Goal: Find specific page/section

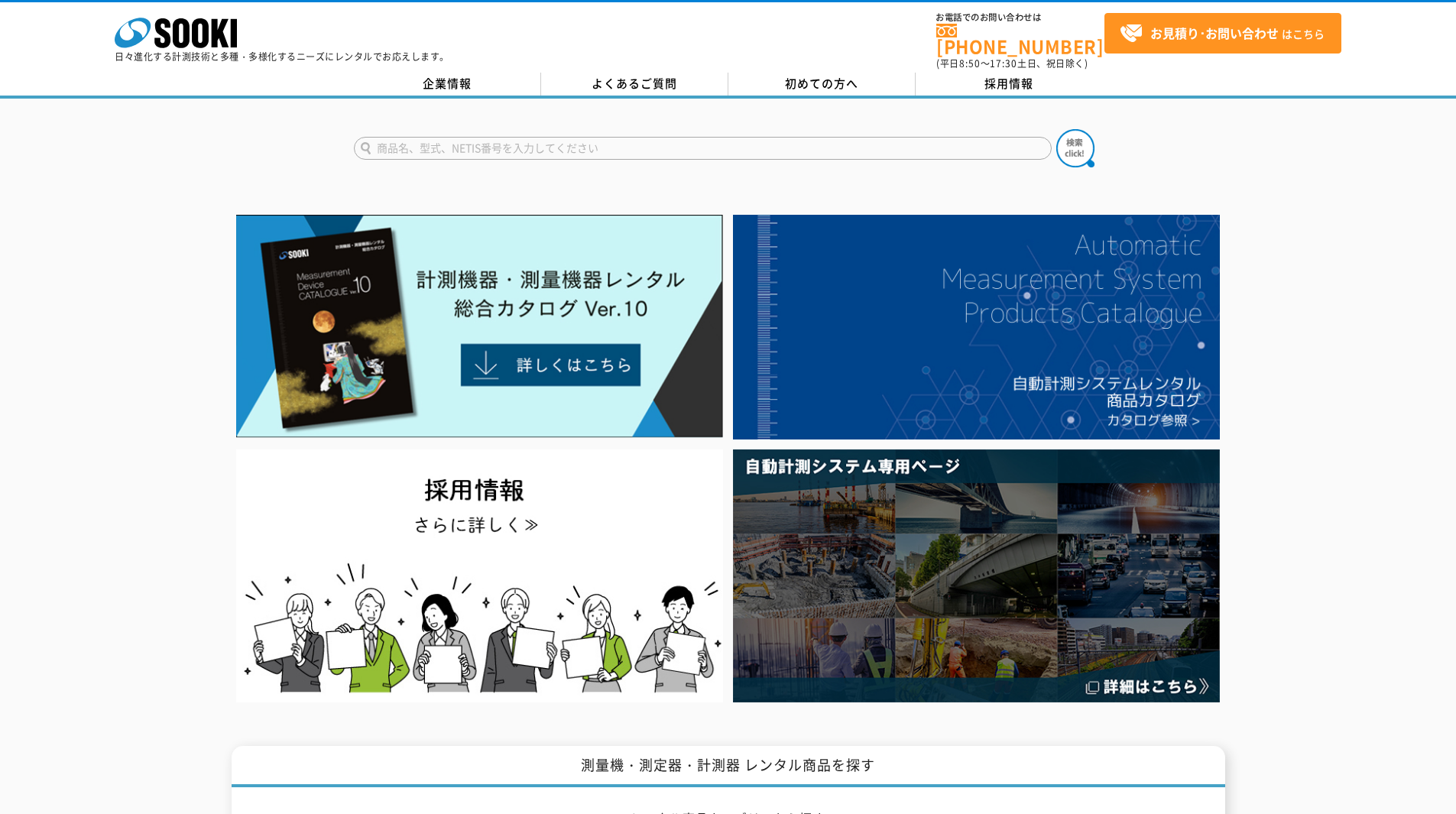
click at [444, 144] on input "text" at bounding box center [703, 148] width 698 height 23
type input "TXﾚﾝｼﾞｬｰ"
click at [1057, 129] on button at bounding box center [1075, 148] width 38 height 38
click at [678, 139] on input "text" at bounding box center [703, 148] width 698 height 23
type input "TX"
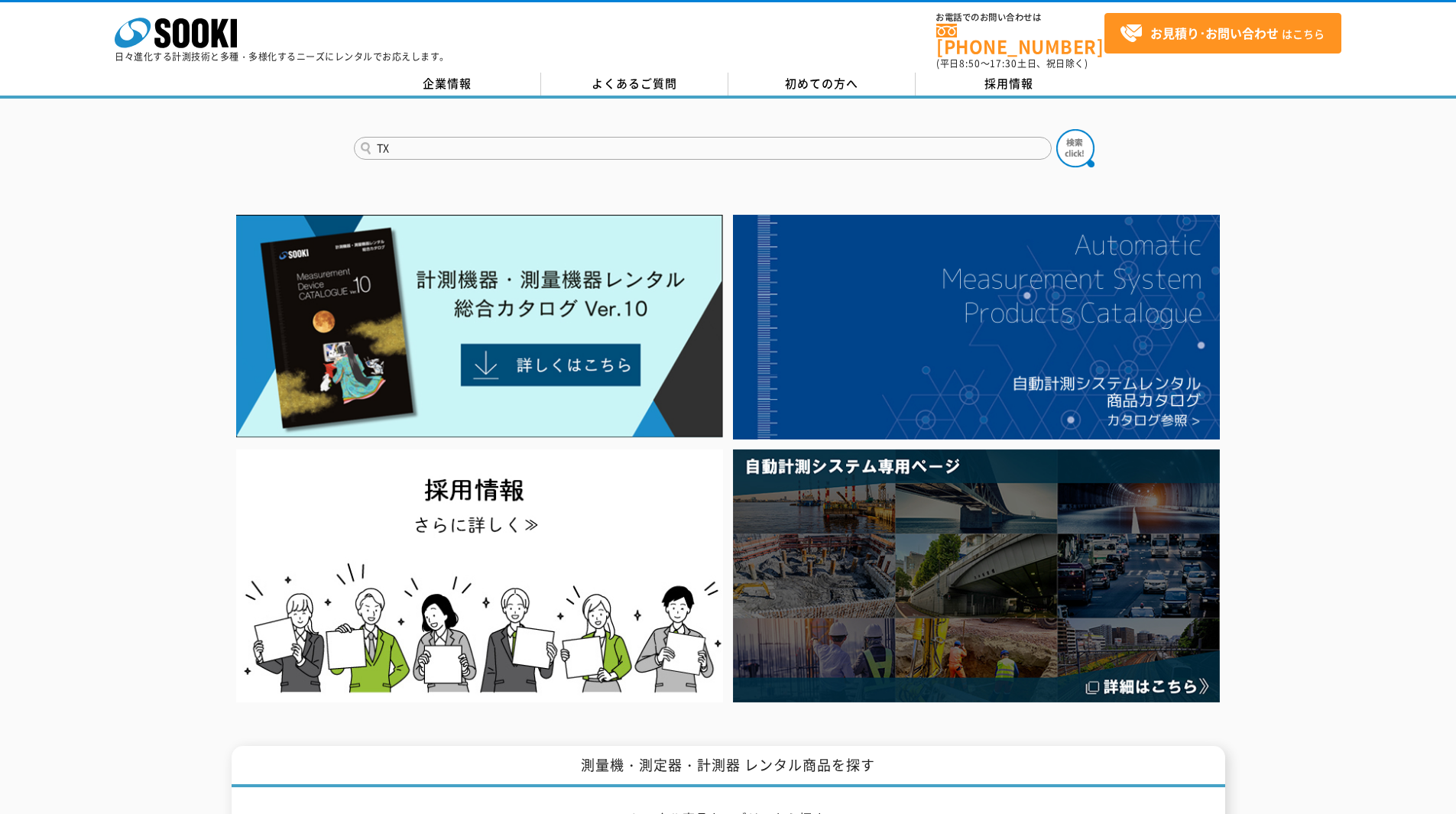
click at [1057, 129] on button at bounding box center [1075, 148] width 38 height 38
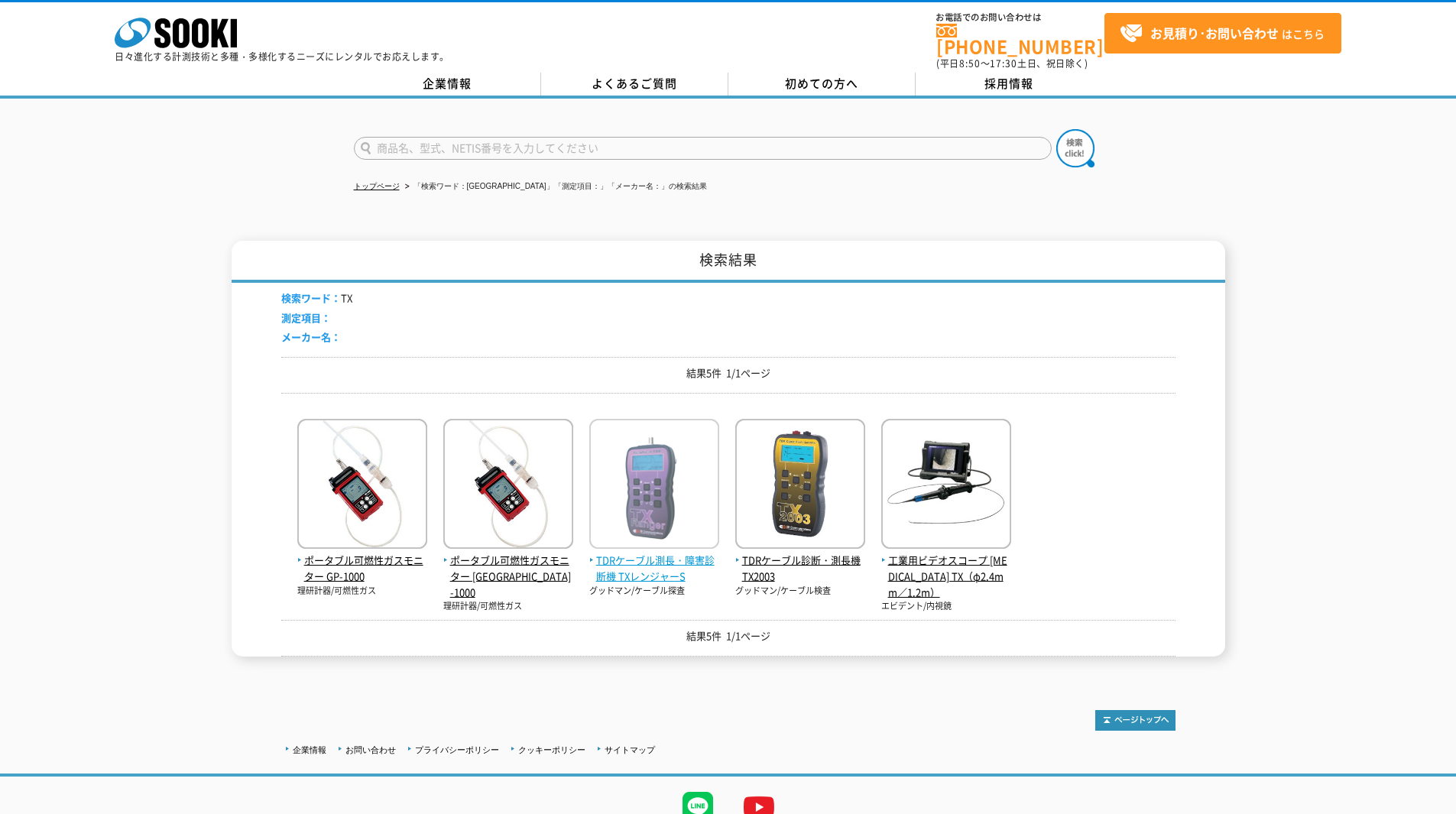
click at [634, 553] on span "TDRケーブル測長・障害診断機 TXレンジャーS" at bounding box center [654, 569] width 130 height 32
